Goal: Browse casually

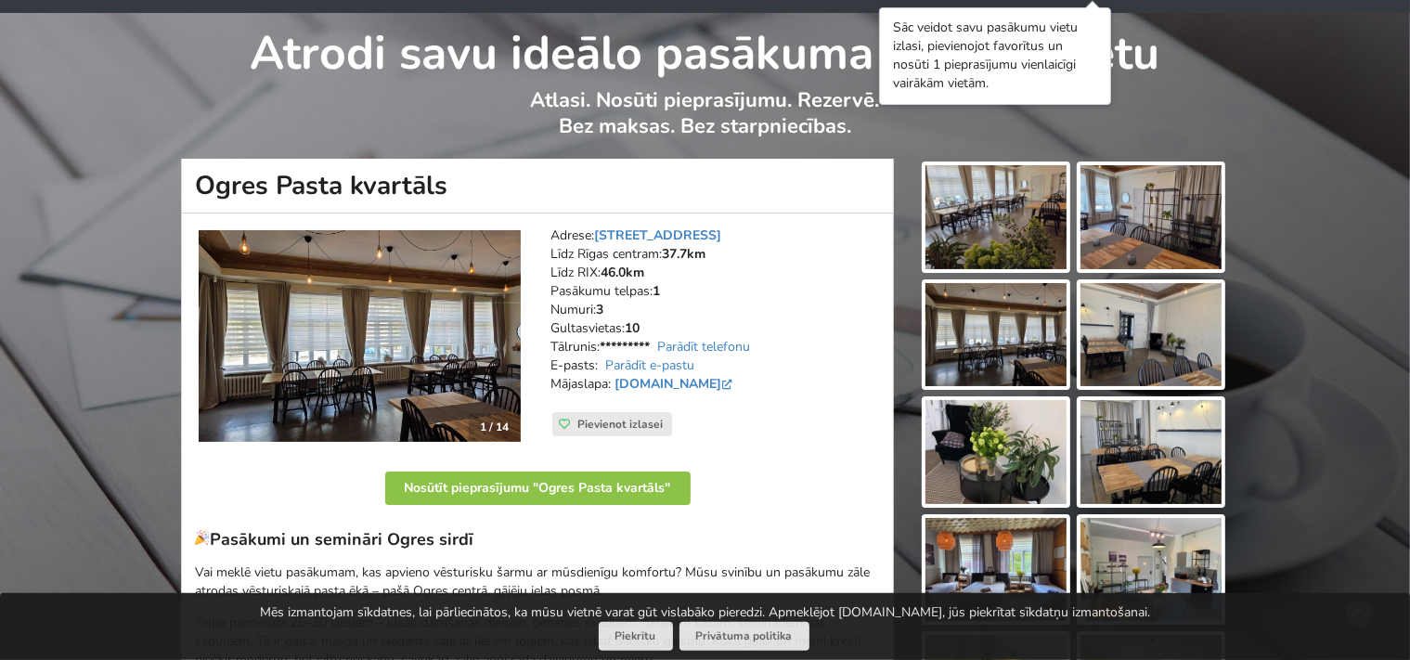
scroll to position [97, 0]
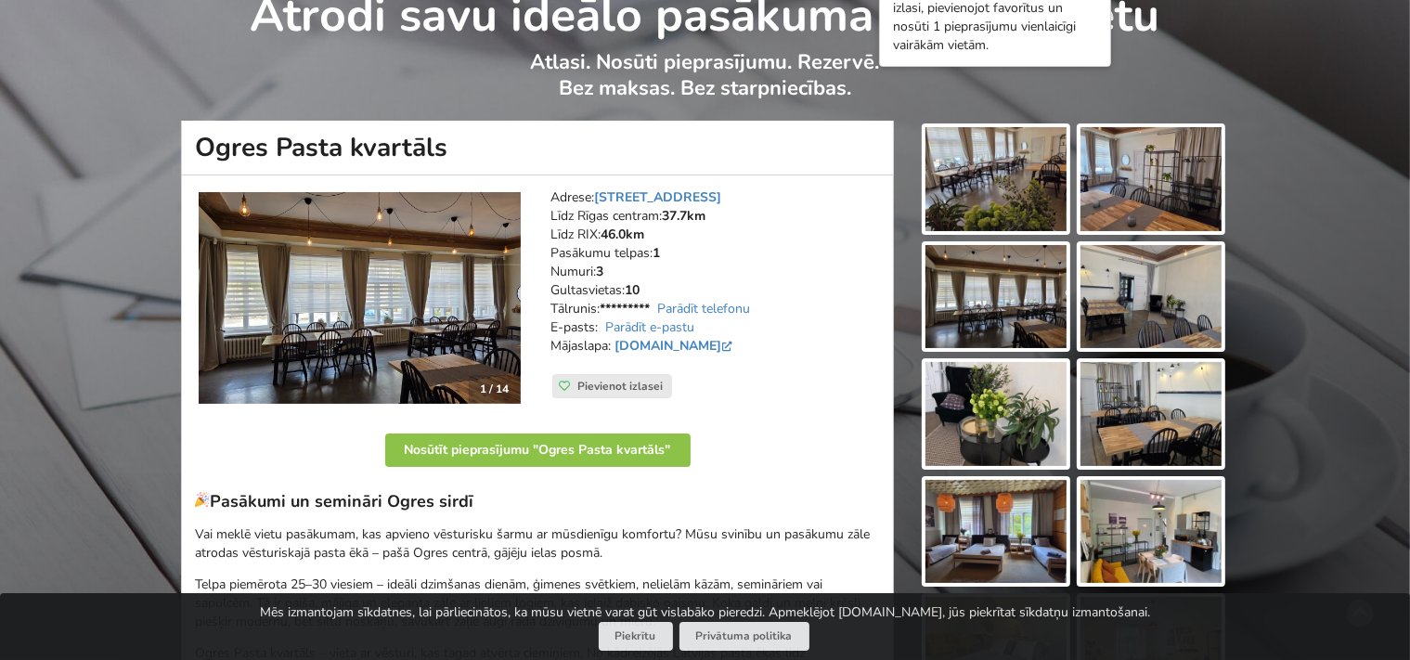
click at [997, 202] on img at bounding box center [995, 179] width 141 height 104
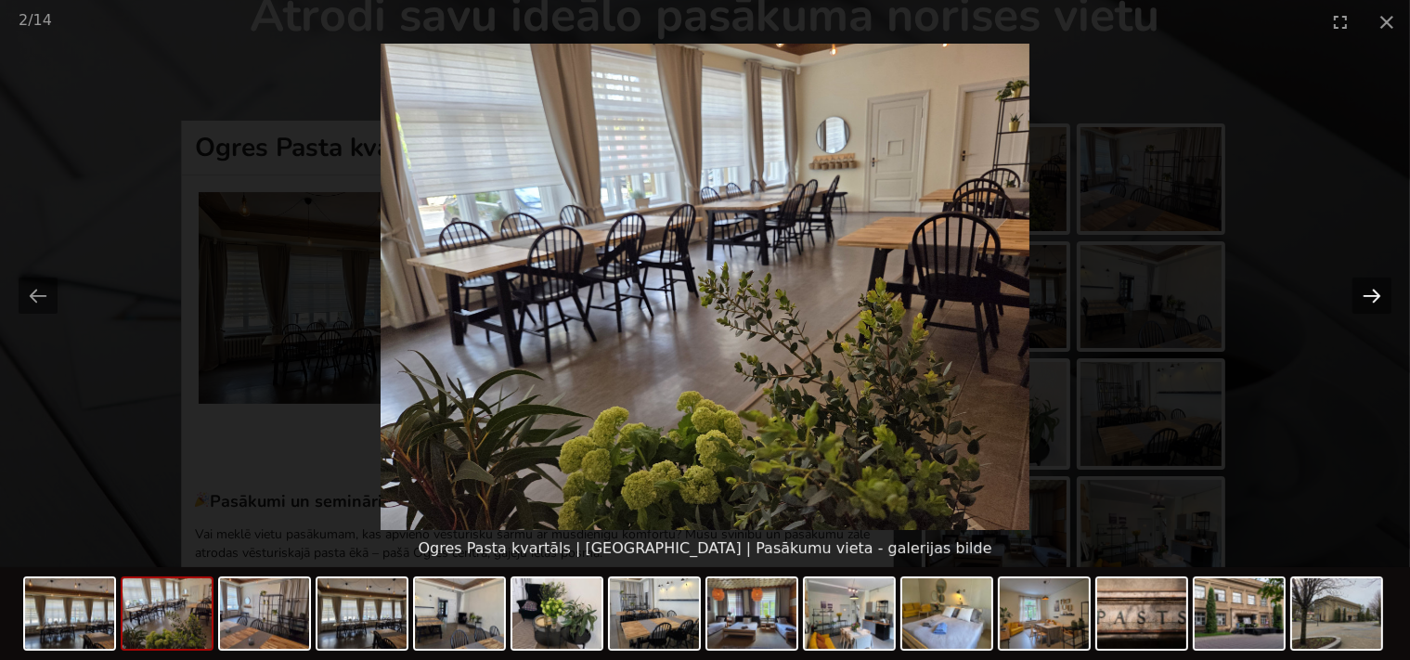
click at [1368, 300] on button "Next slide" at bounding box center [1371, 295] width 39 height 36
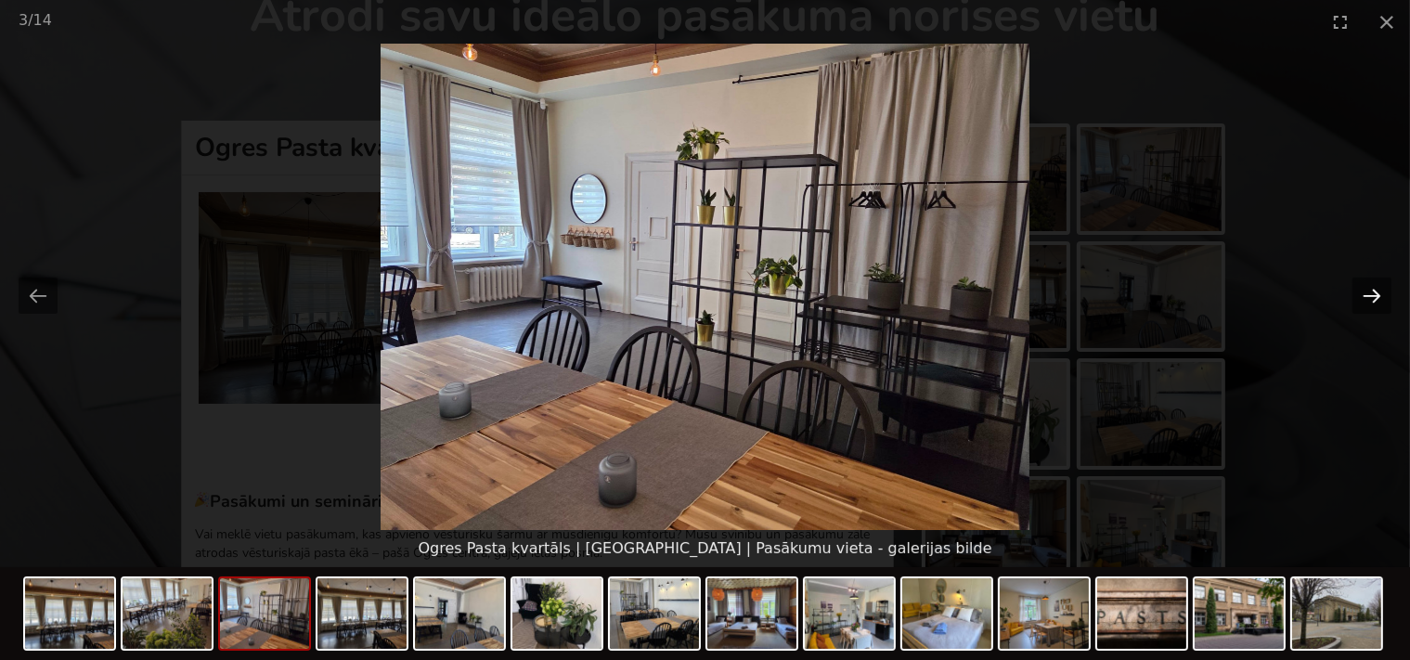
click at [1368, 300] on button "Next slide" at bounding box center [1371, 295] width 39 height 36
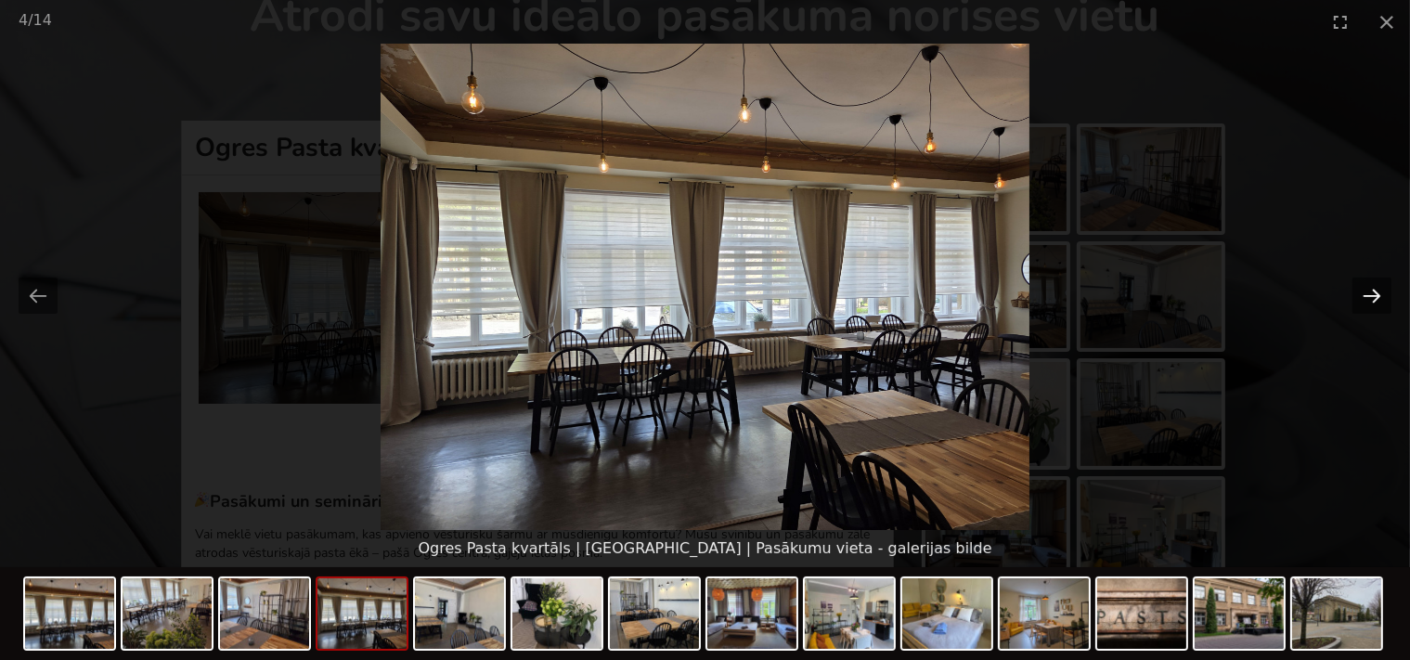
click at [1368, 300] on button "Next slide" at bounding box center [1371, 295] width 39 height 36
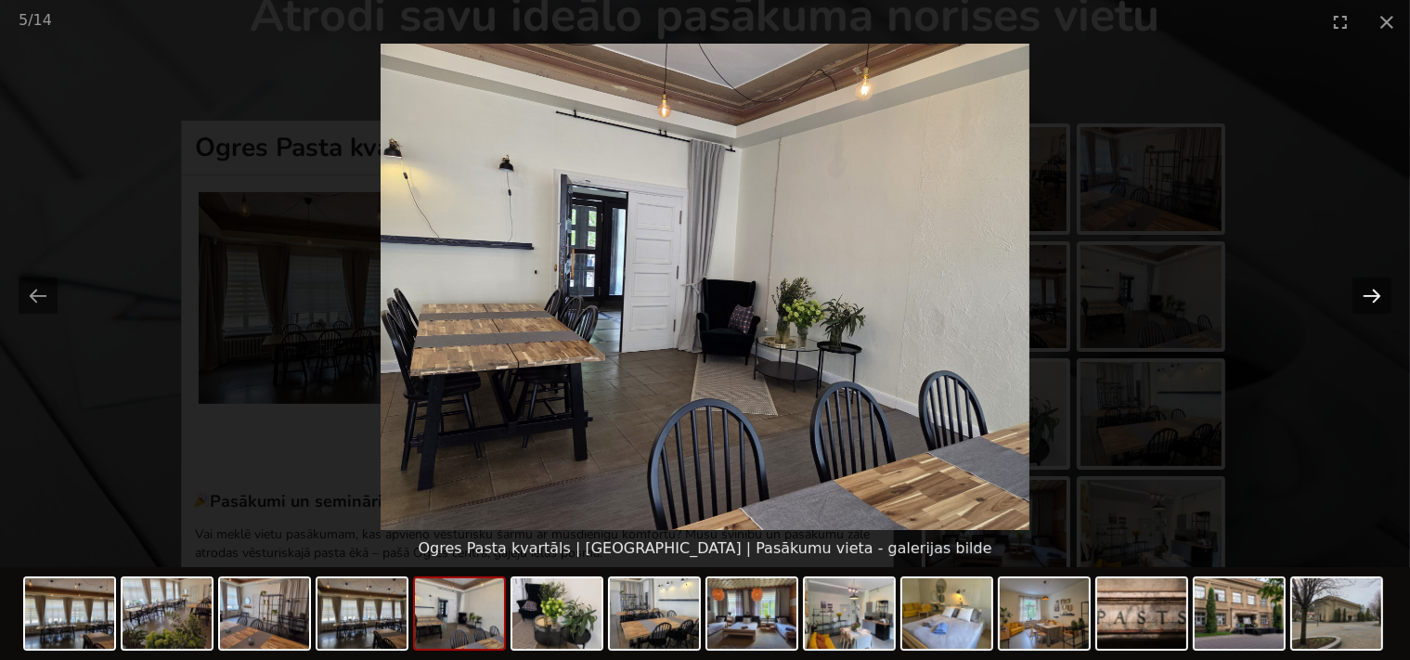
click at [1368, 295] on button "Next slide" at bounding box center [1371, 295] width 39 height 36
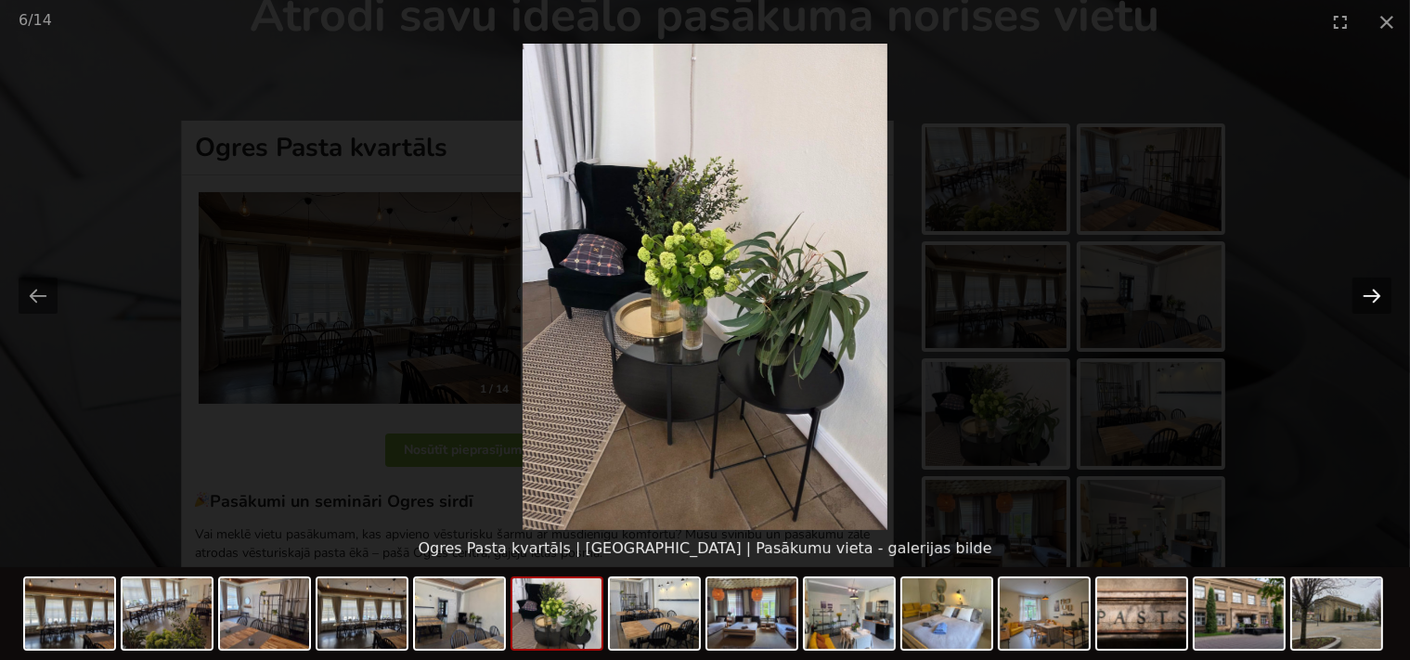
click at [1368, 295] on button "Next slide" at bounding box center [1371, 295] width 39 height 36
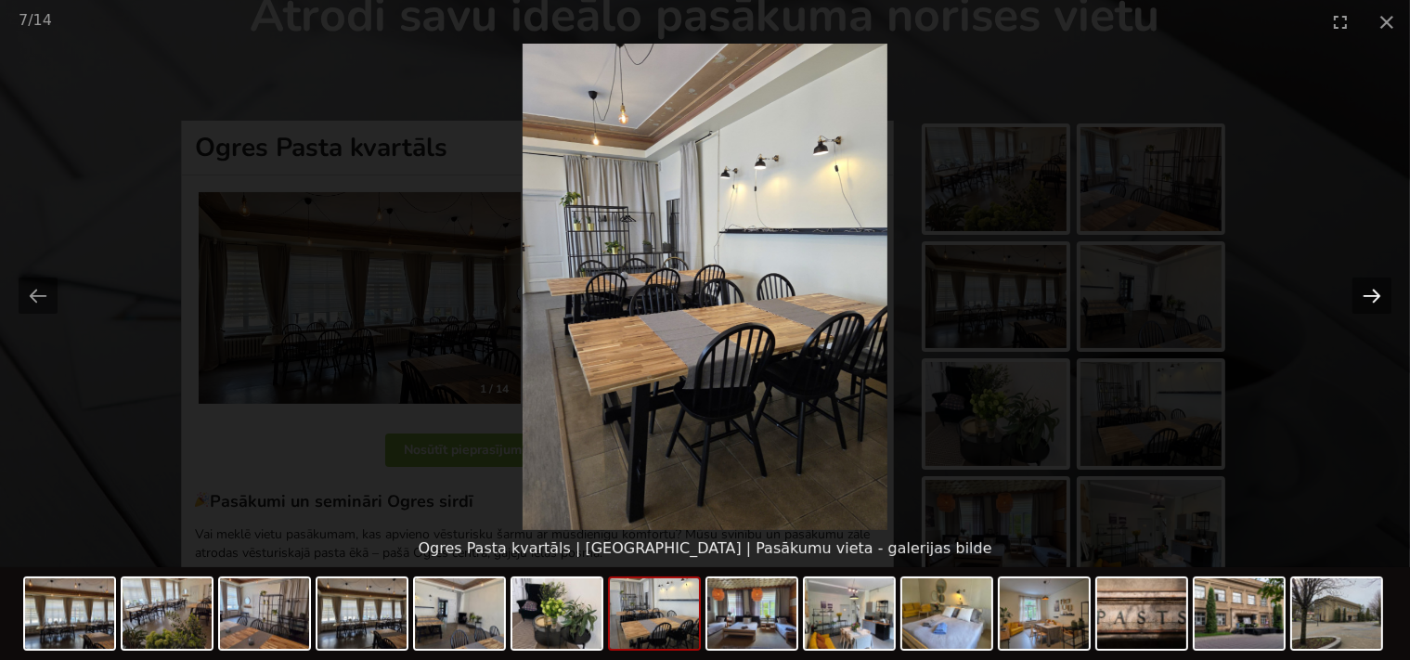
click at [1368, 295] on button "Next slide" at bounding box center [1371, 295] width 39 height 36
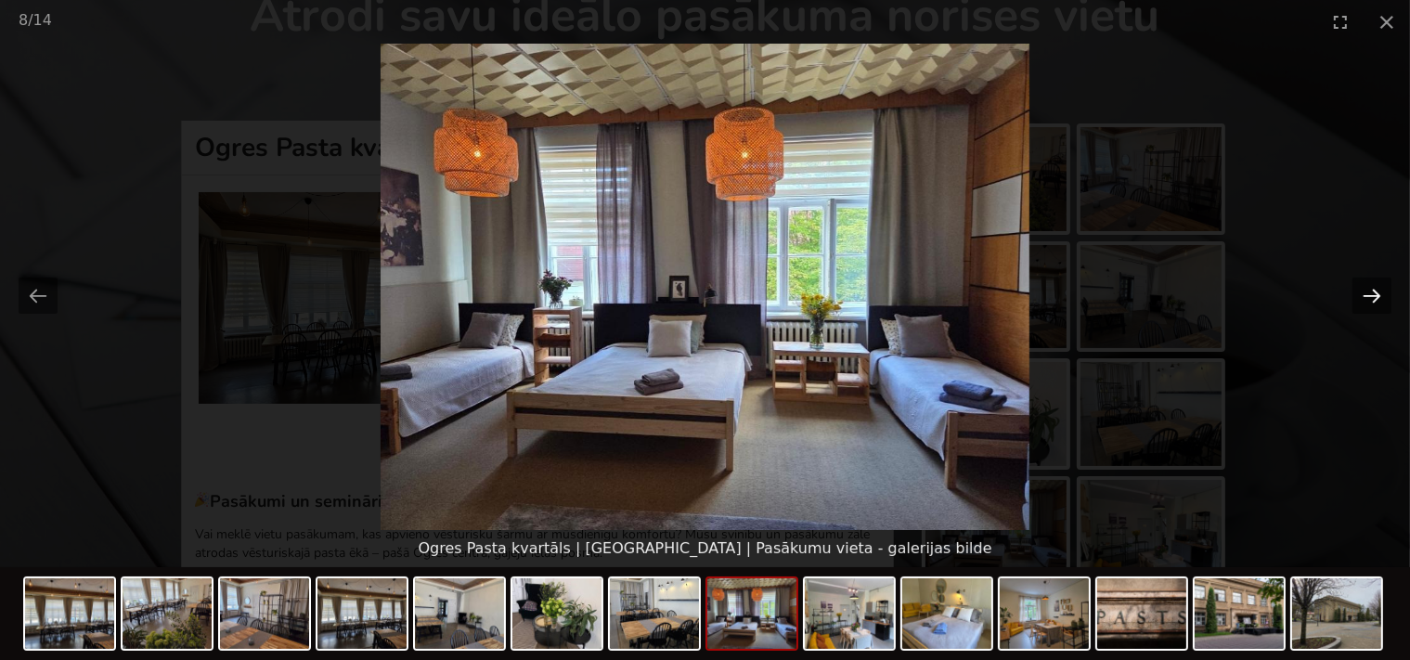
click at [1367, 295] on button "Next slide" at bounding box center [1371, 295] width 39 height 36
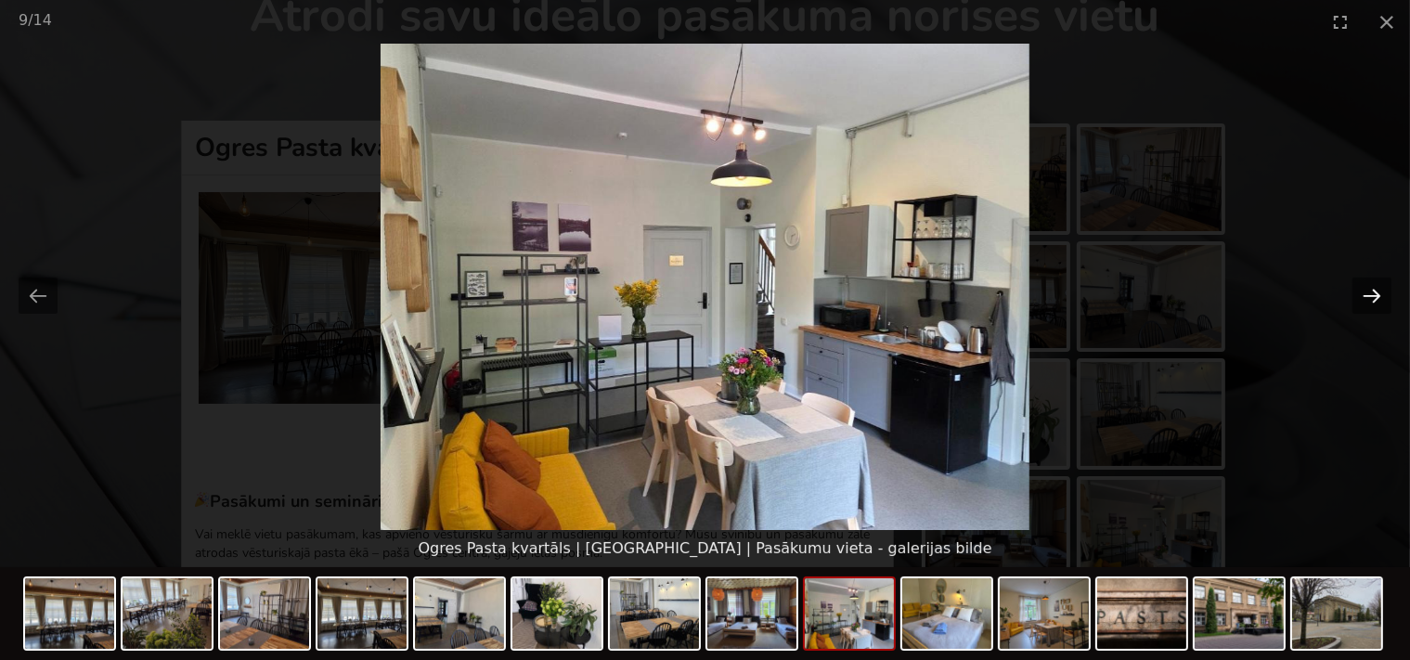
click at [1366, 295] on button "Next slide" at bounding box center [1371, 295] width 39 height 36
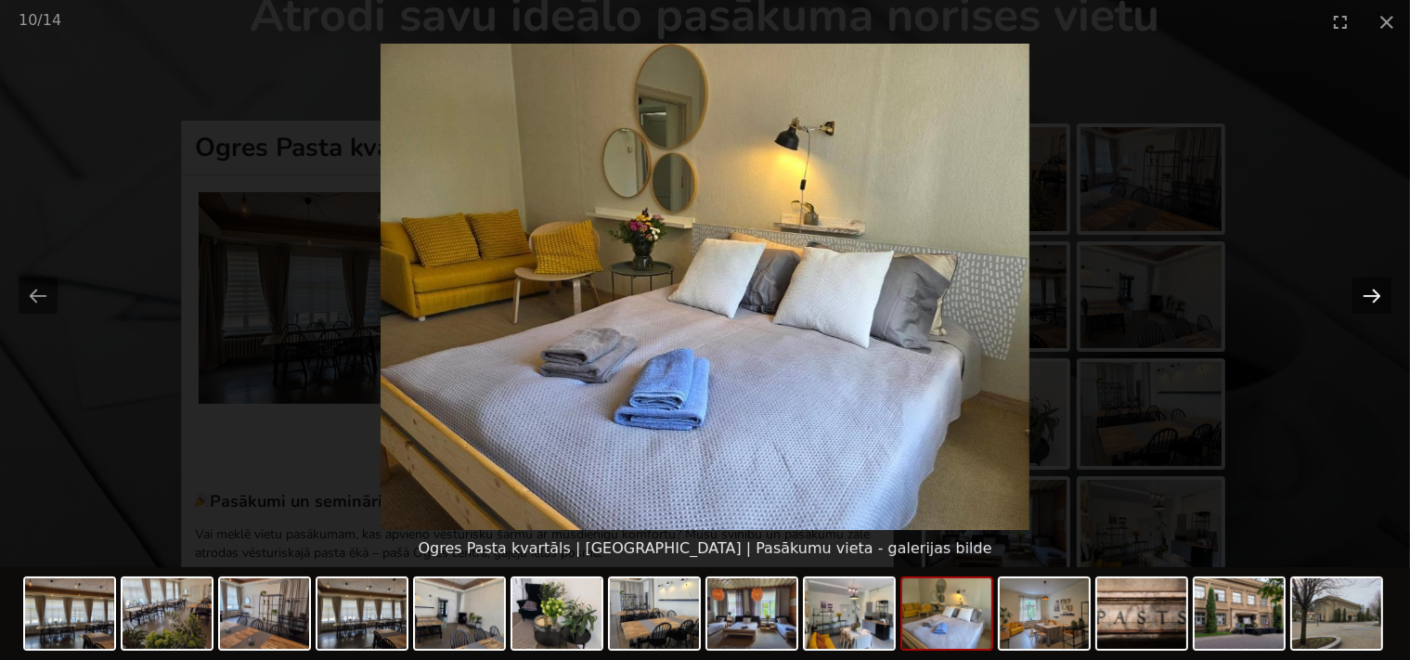
click at [1365, 295] on button "Next slide" at bounding box center [1371, 295] width 39 height 36
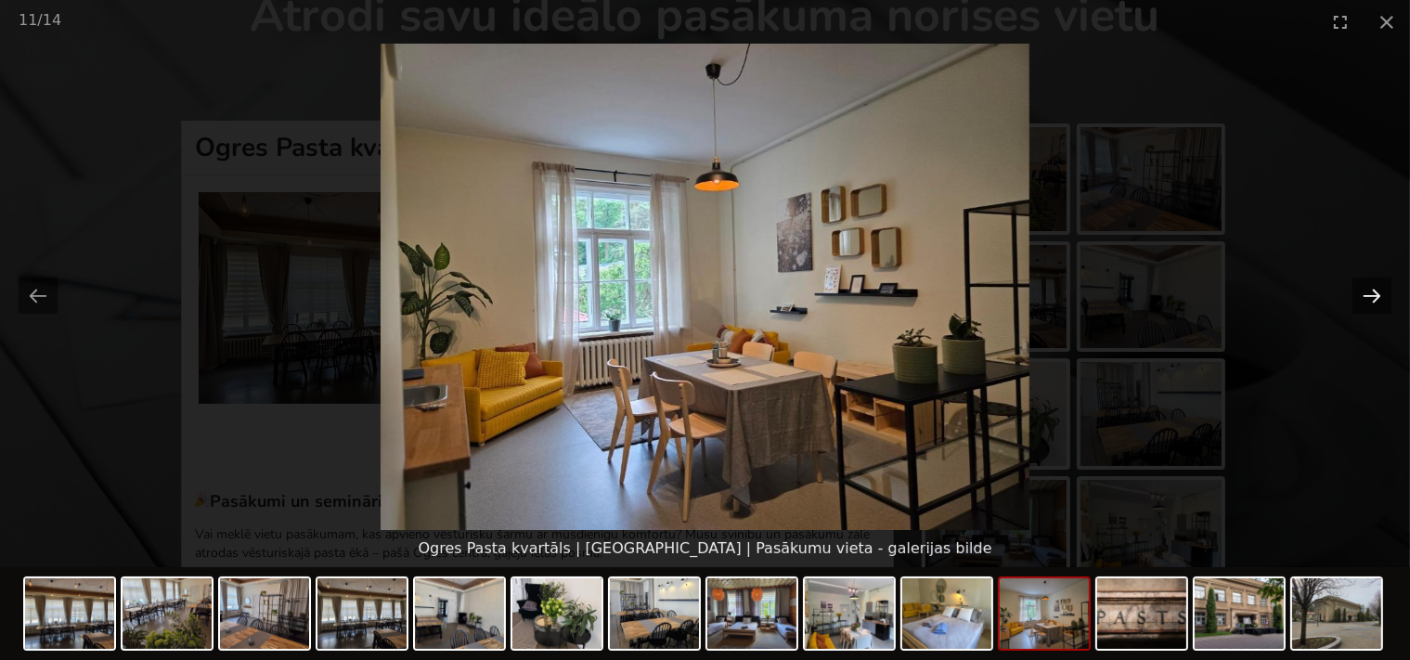
click at [1364, 295] on button "Next slide" at bounding box center [1371, 295] width 39 height 36
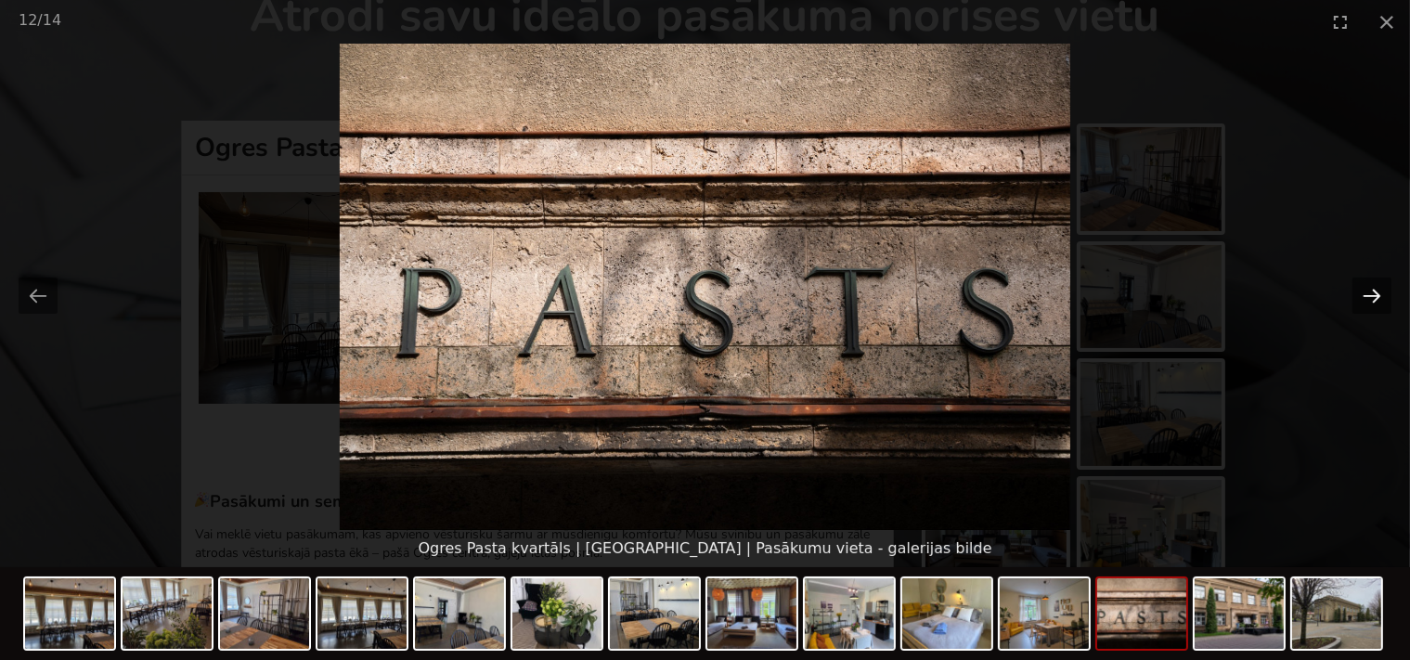
click at [1361, 295] on button "Next slide" at bounding box center [1371, 295] width 39 height 36
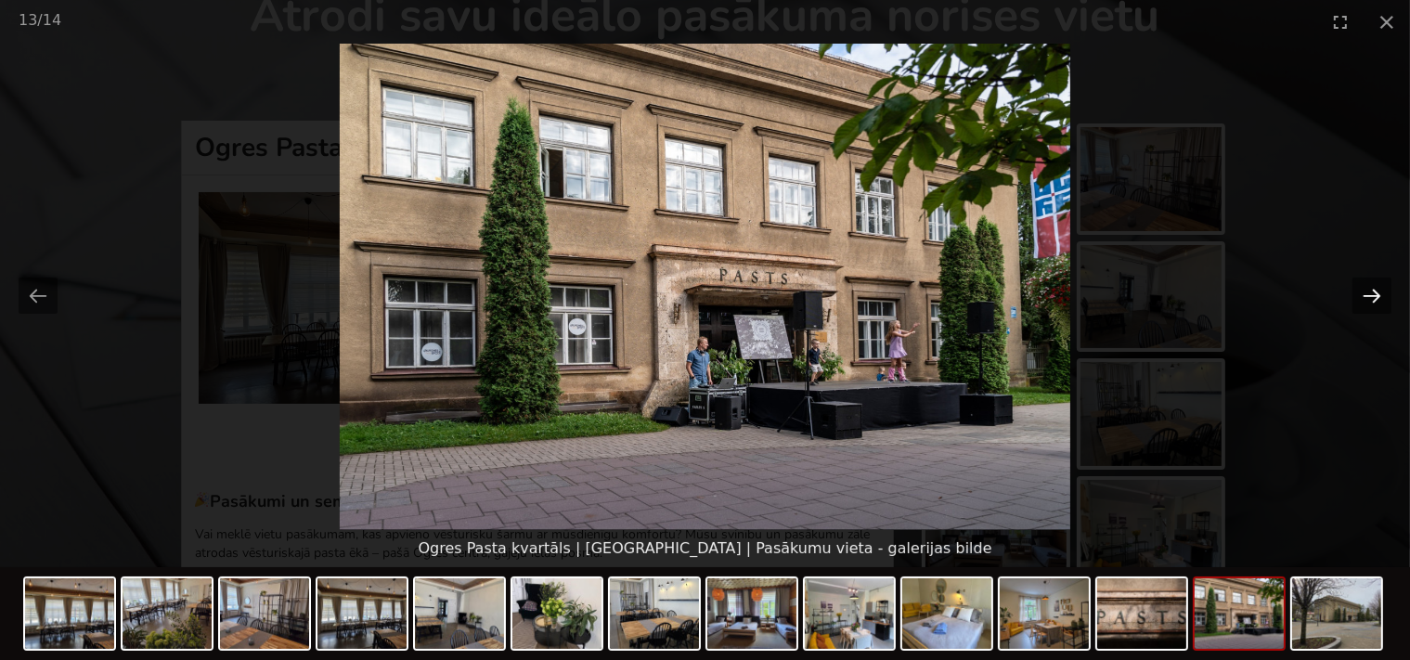
click at [1361, 295] on button "Next slide" at bounding box center [1371, 295] width 39 height 36
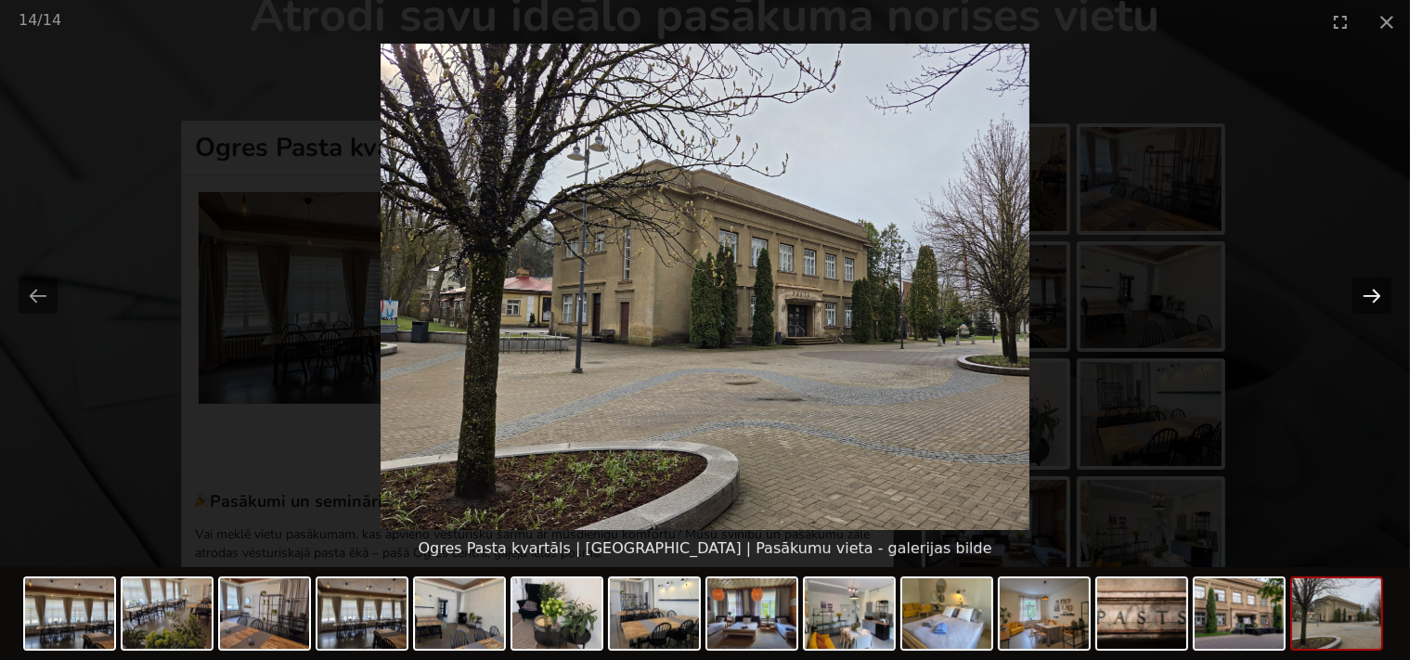
click at [1360, 295] on button "Next slide" at bounding box center [1371, 295] width 39 height 36
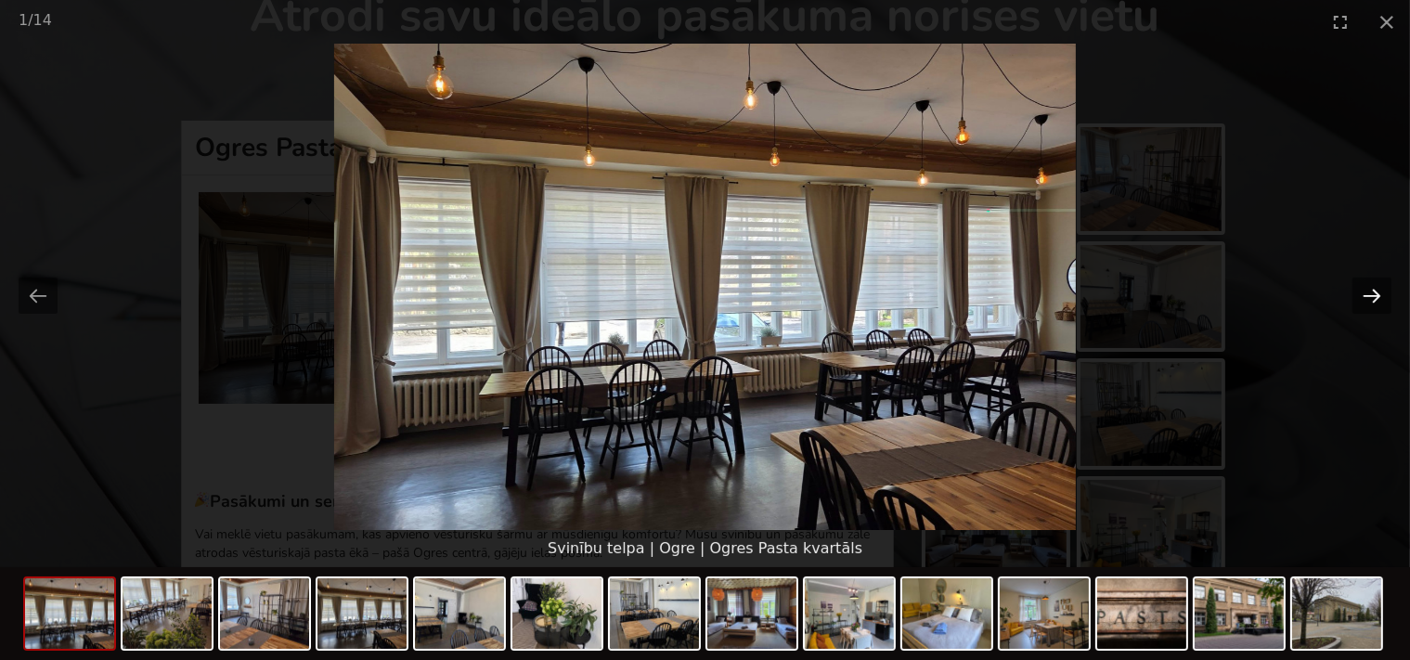
click at [1360, 295] on button "Next slide" at bounding box center [1371, 295] width 39 height 36
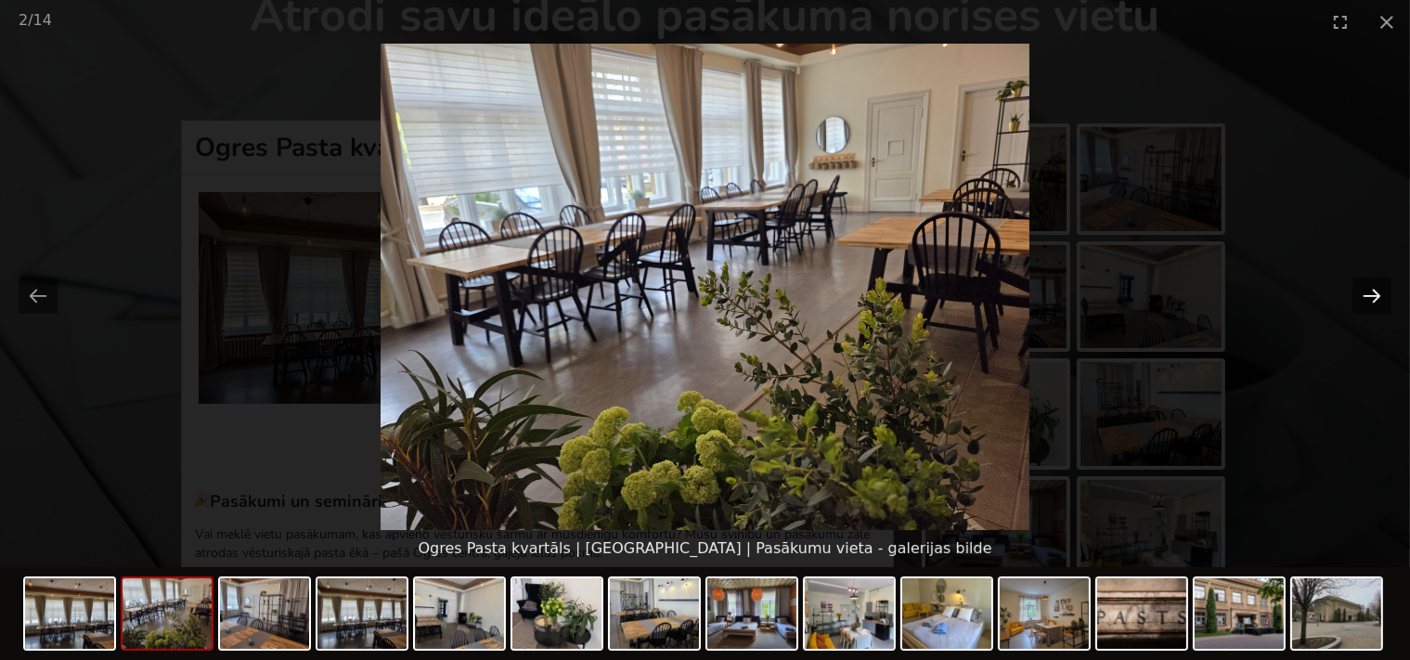
click at [1360, 295] on button "Next slide" at bounding box center [1371, 295] width 39 height 36
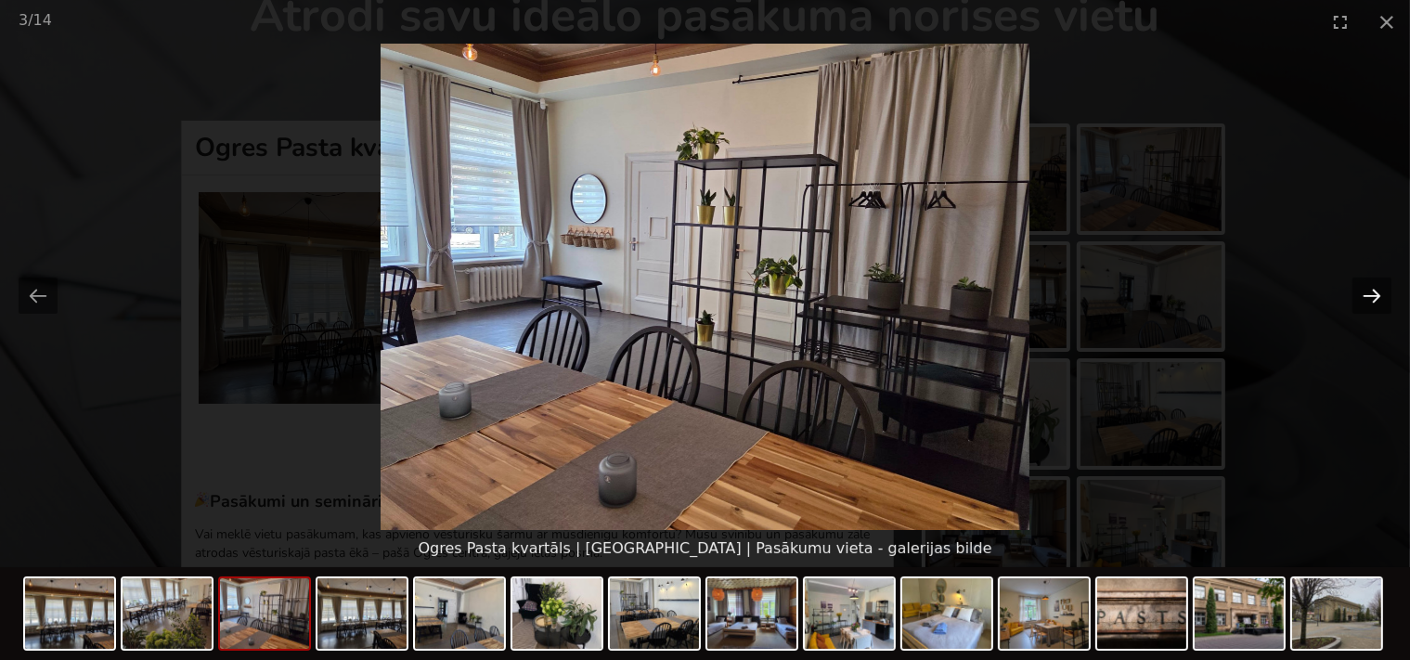
click at [1360, 295] on button "Next slide" at bounding box center [1371, 295] width 39 height 36
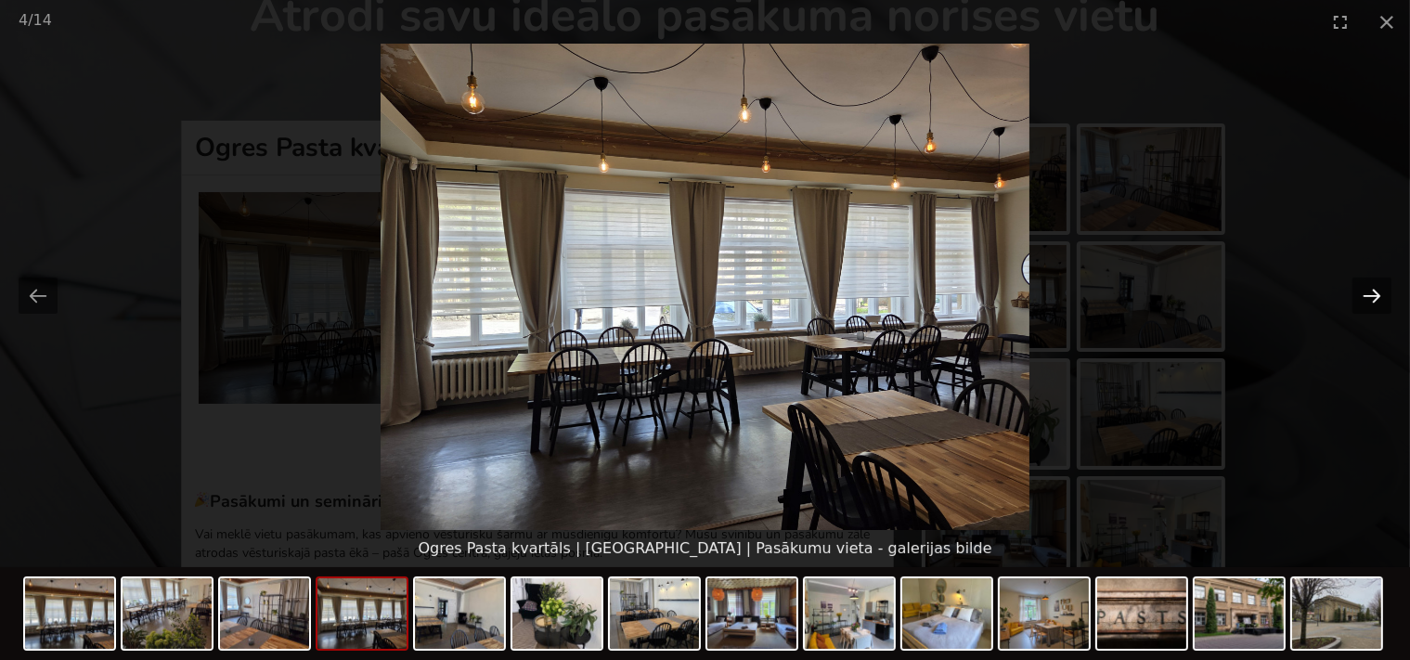
click at [1360, 295] on button "Next slide" at bounding box center [1371, 295] width 39 height 36
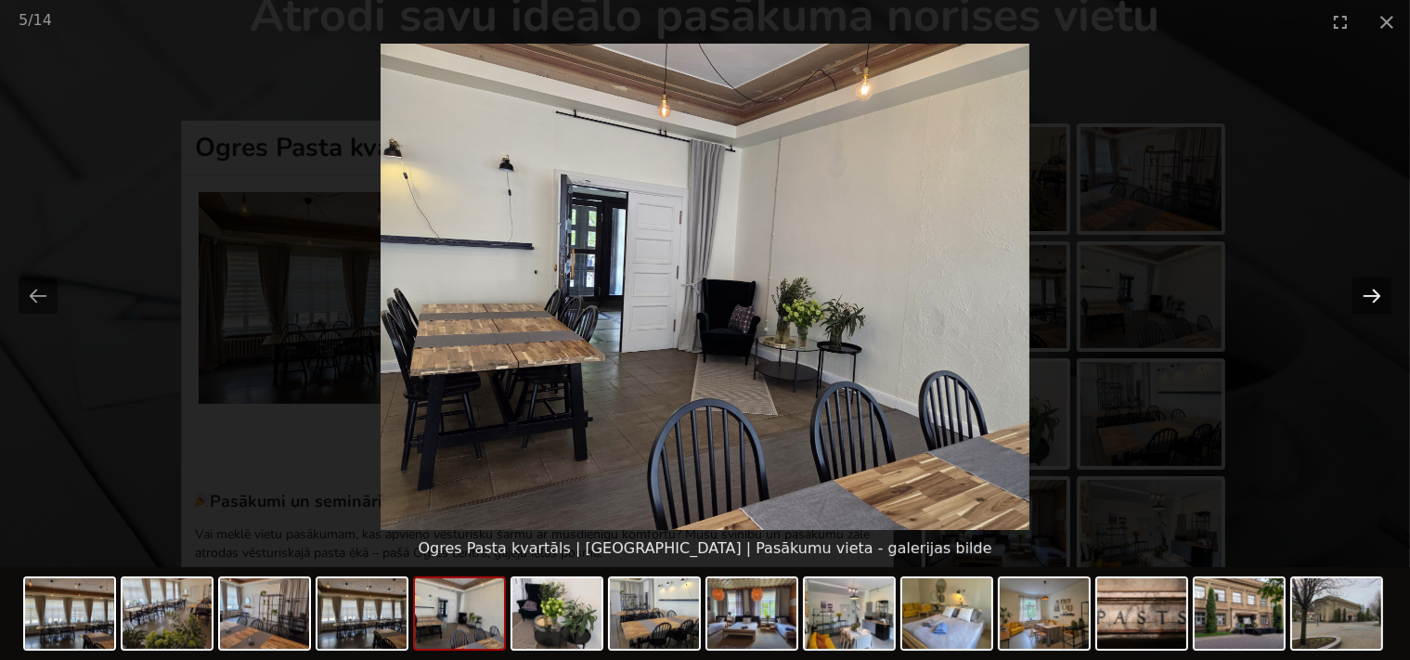
click at [1360, 295] on button "Next slide" at bounding box center [1371, 295] width 39 height 36
